Goal: Transaction & Acquisition: Purchase product/service

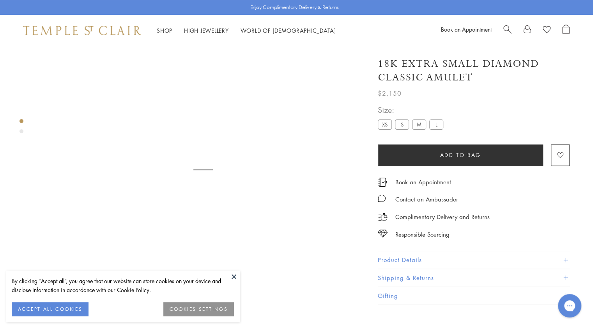
scroll to position [46, 0]
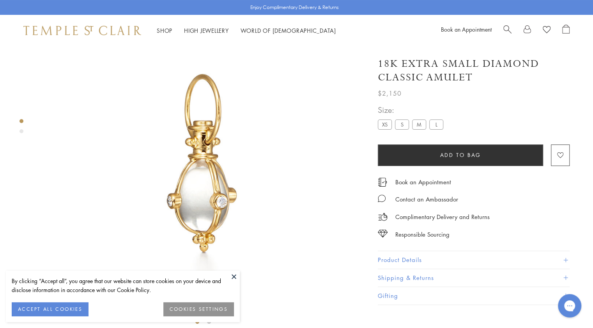
click at [403, 124] on label "S" at bounding box center [402, 124] width 14 height 10
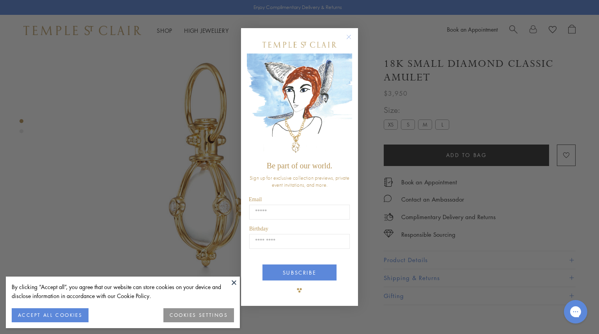
click at [348, 36] on circle "Close dialog" at bounding box center [349, 36] width 9 height 9
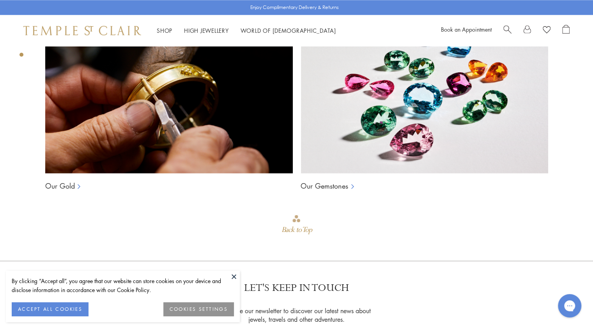
scroll to position [631, 0]
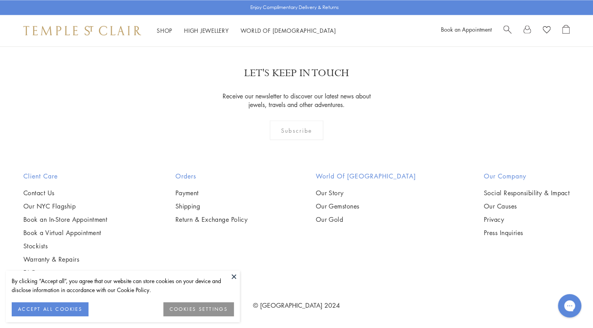
scroll to position [1498, 0]
